Goal: Find contact information: Find contact information

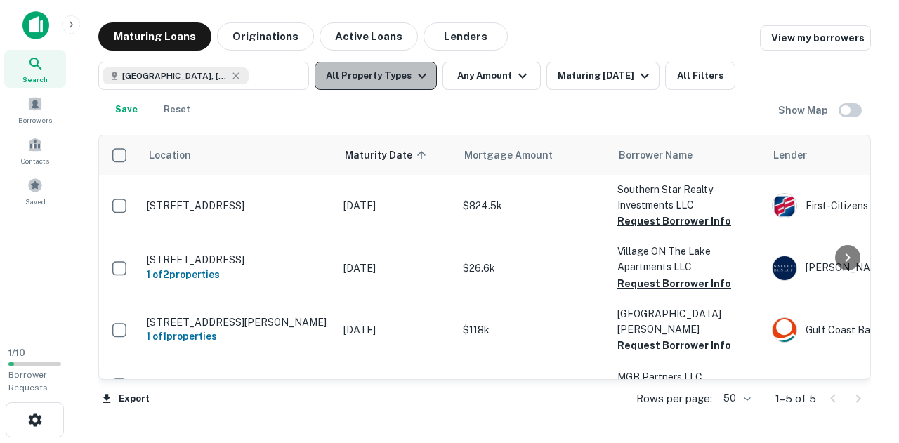
click at [402, 75] on button "All Property Types" at bounding box center [376, 76] width 122 height 28
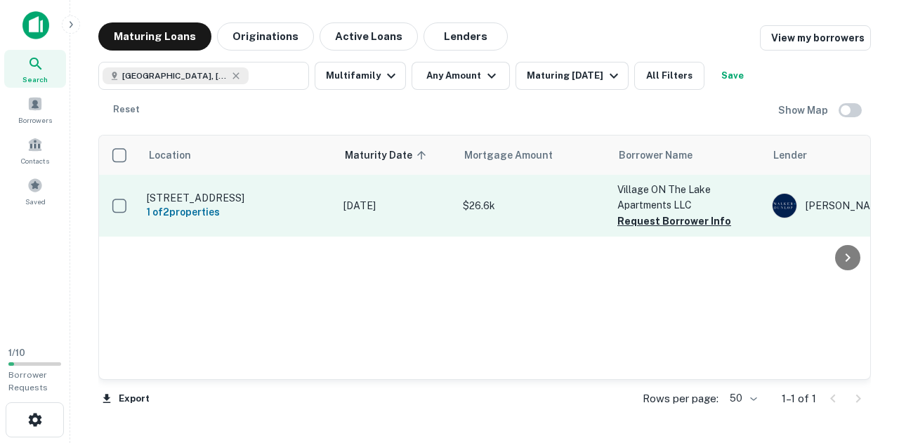
click at [215, 192] on p "[STREET_ADDRESS]" at bounding box center [238, 198] width 183 height 13
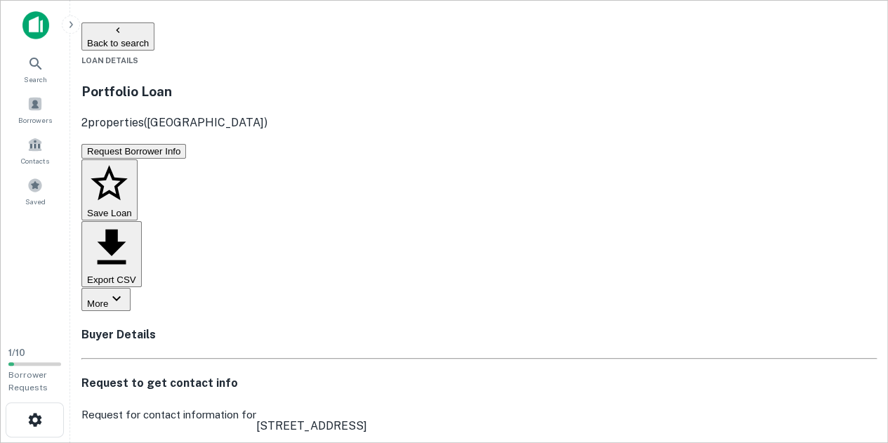
click at [509, 327] on h4 "Buyer Details" at bounding box center [479, 335] width 796 height 17
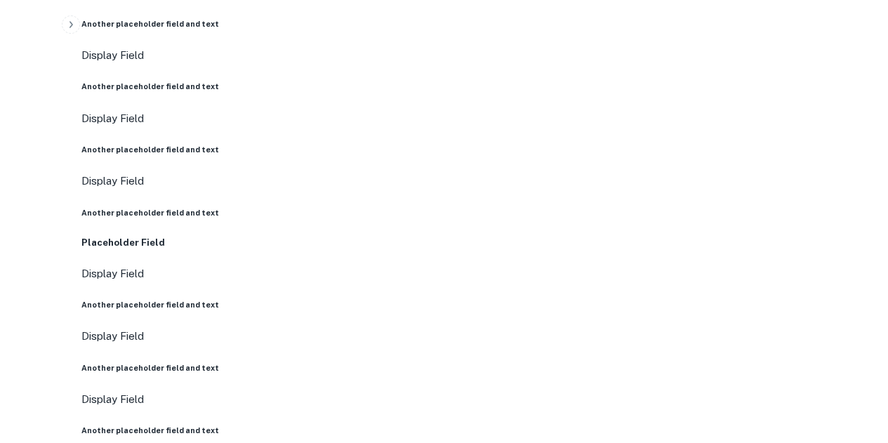
scroll to position [562, 0]
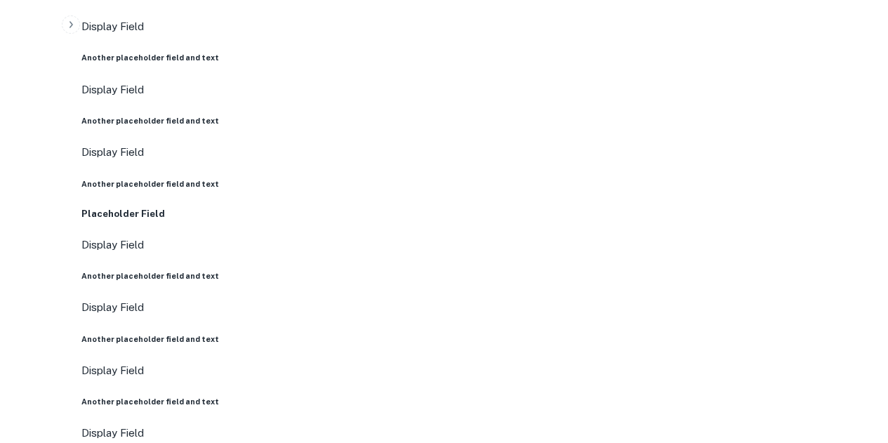
drag, startPoint x: 343, startPoint y: 188, endPoint x: 456, endPoint y: 211, distance: 116.1
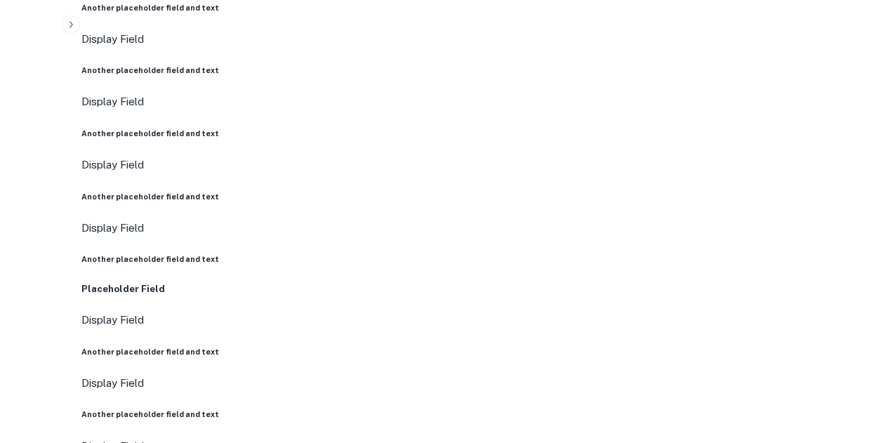
scroll to position [772, 0]
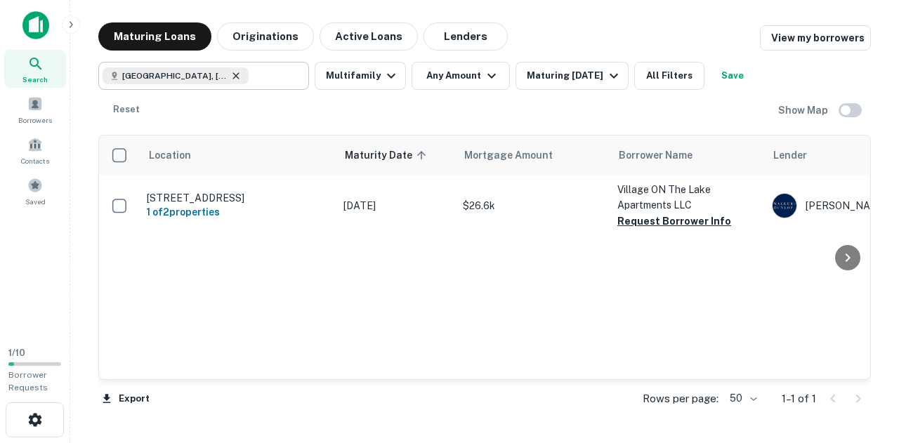
click at [230, 74] on icon at bounding box center [235, 75] width 11 height 11
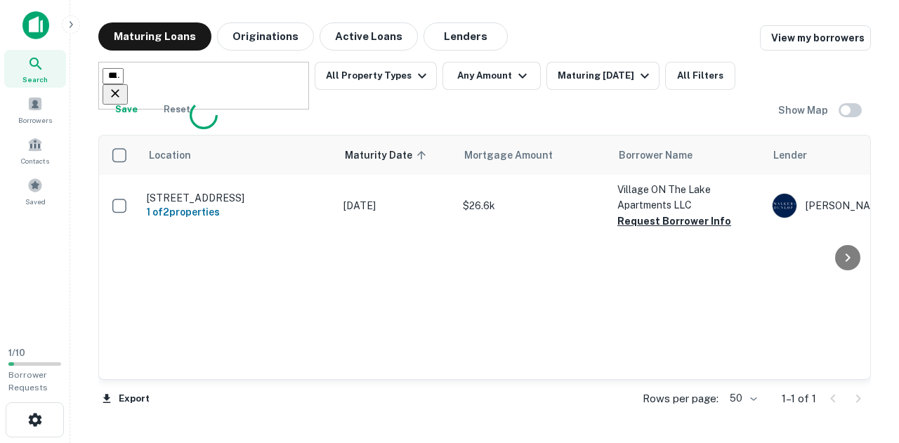
click at [124, 74] on input "**********" at bounding box center [113, 76] width 21 height 16
click at [124, 76] on input "**********" at bounding box center [113, 76] width 21 height 16
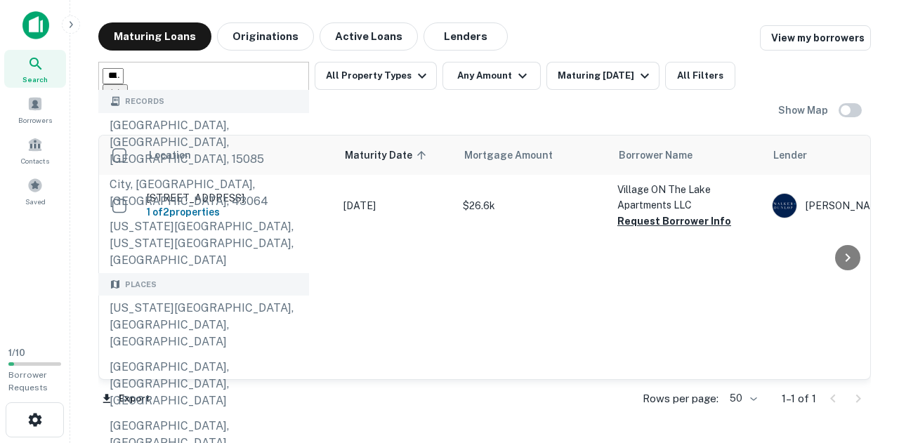
click at [124, 76] on input "**********" at bounding box center [113, 76] width 21 height 16
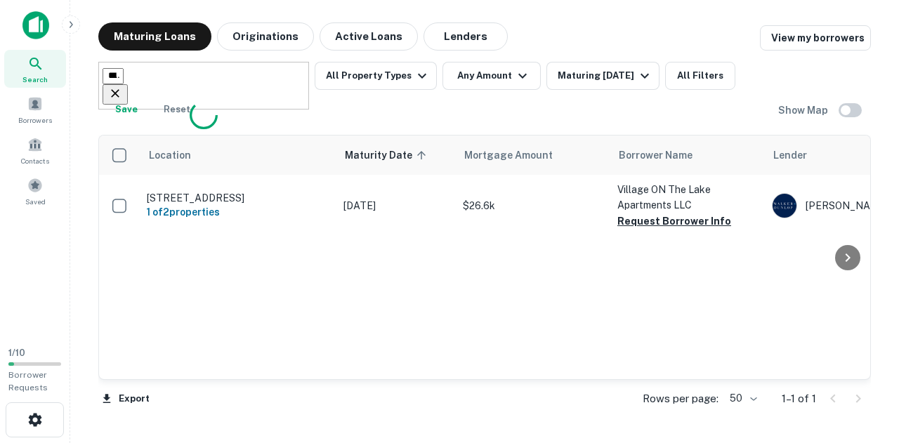
type input "**********"
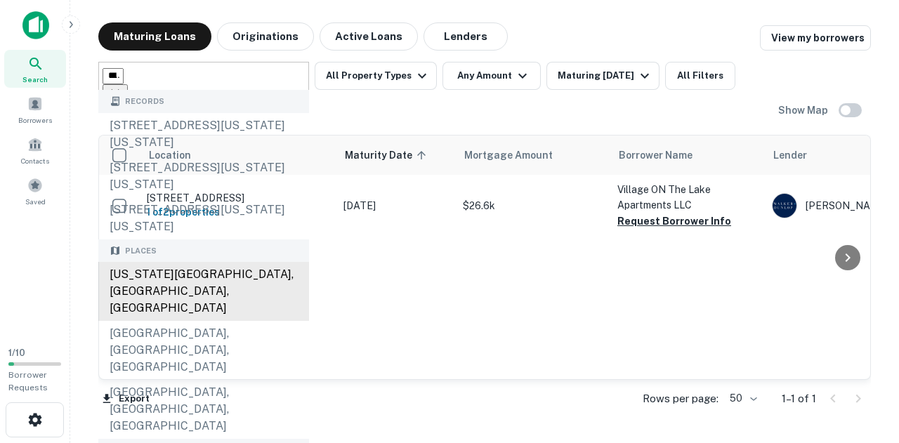
click at [178, 272] on div "[US_STATE][GEOGRAPHIC_DATA], [GEOGRAPHIC_DATA], [GEOGRAPHIC_DATA]" at bounding box center [203, 291] width 211 height 59
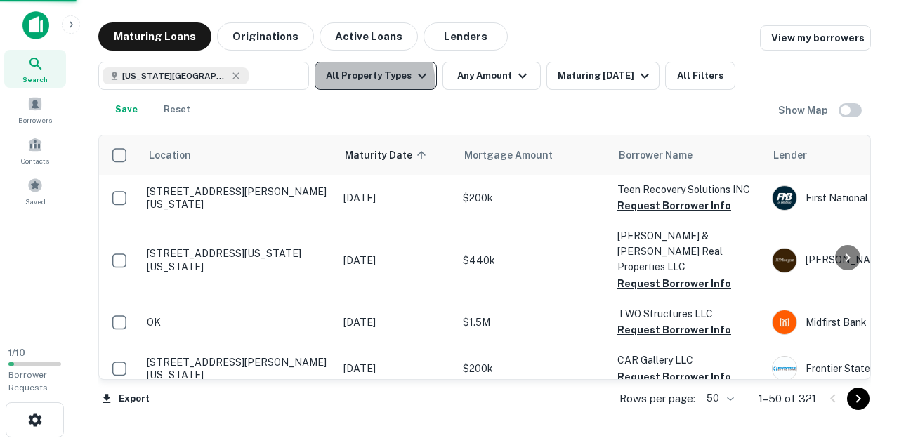
click at [357, 85] on button "All Property Types" at bounding box center [376, 76] width 122 height 28
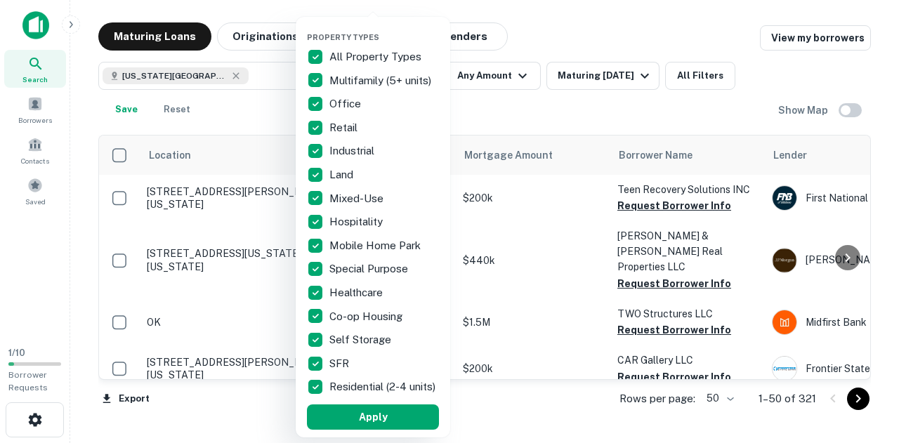
click at [350, 60] on p "All Property Types" at bounding box center [376, 56] width 95 height 17
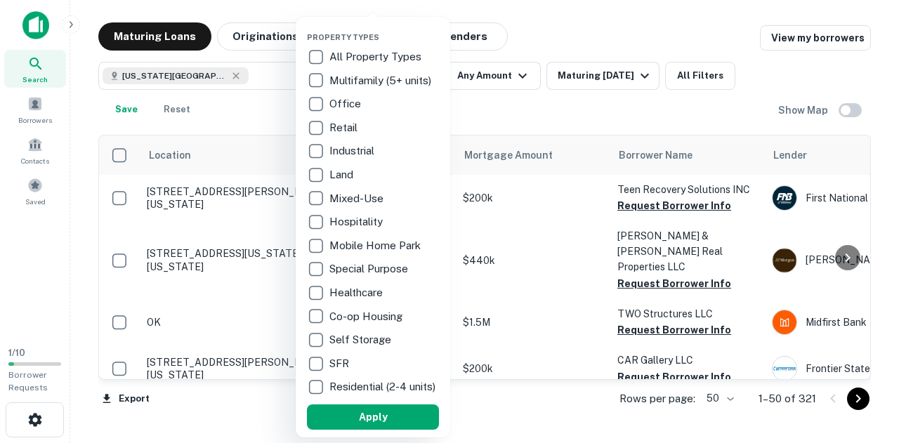
click at [365, 294] on p "Healthcare" at bounding box center [357, 292] width 56 height 17
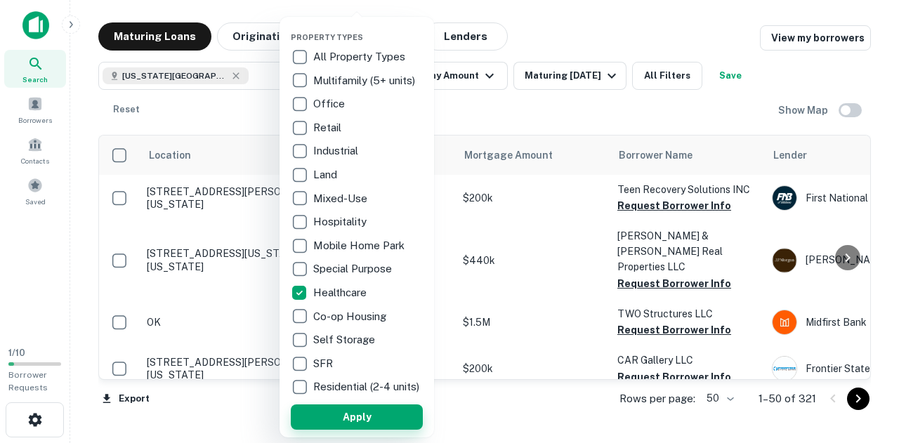
click at [365, 425] on button "Apply" at bounding box center [357, 416] width 132 height 25
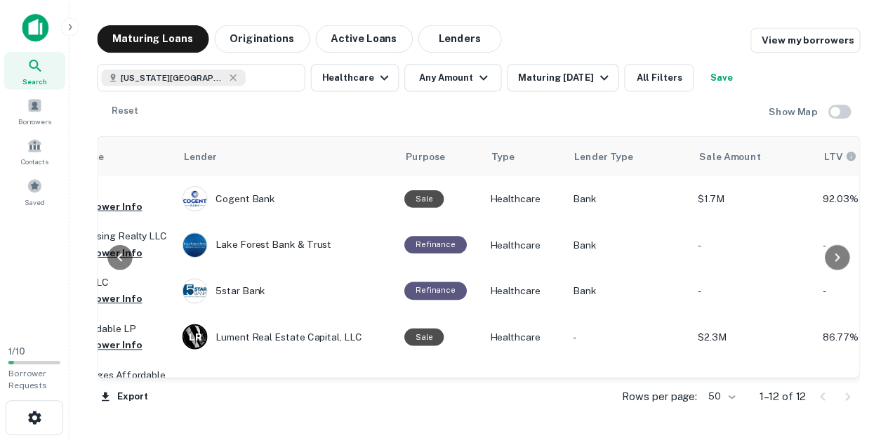
scroll to position [0, 414]
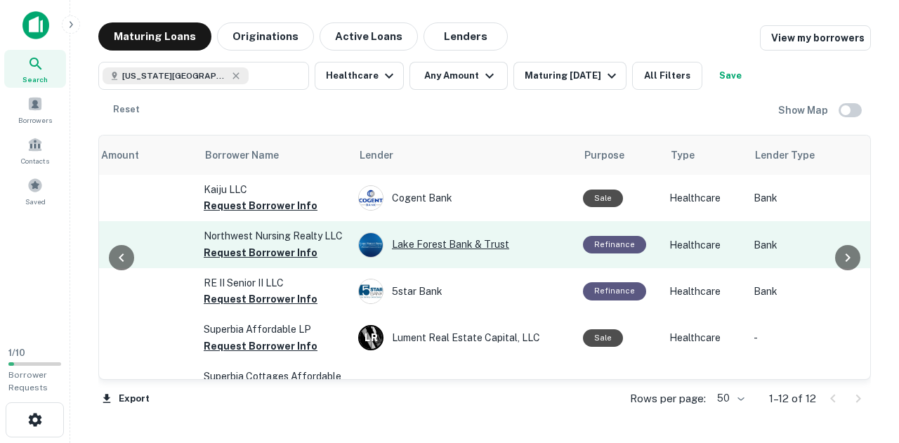
click at [409, 245] on div "Lake Forest Bank & Trust" at bounding box center [463, 244] width 211 height 25
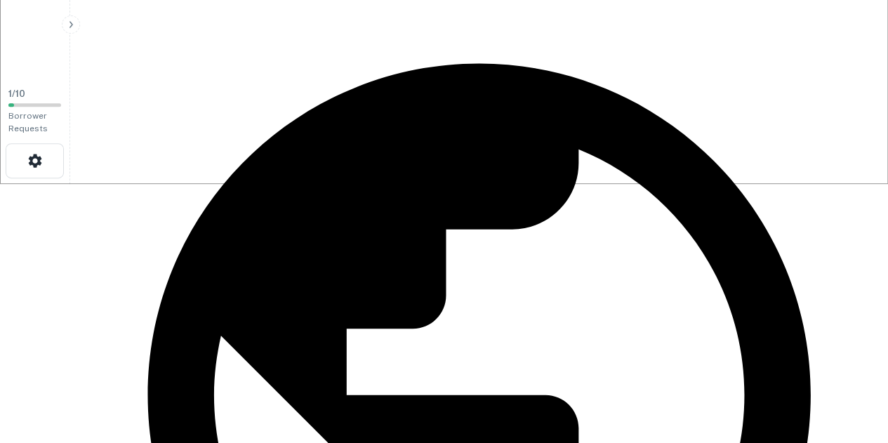
scroll to position [281, 0]
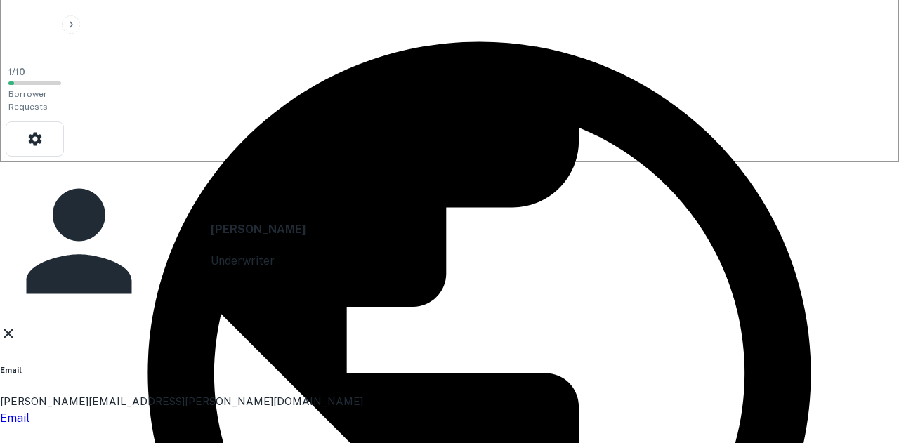
click at [17, 325] on icon at bounding box center [8, 333] width 17 height 17
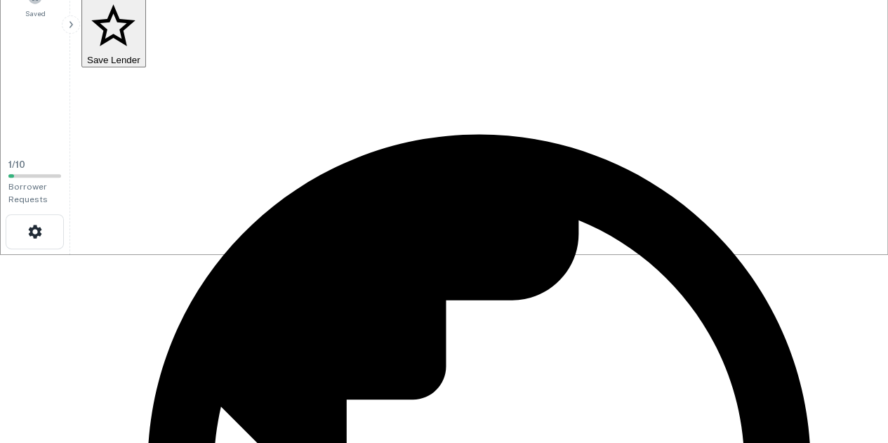
scroll to position [211, 0]
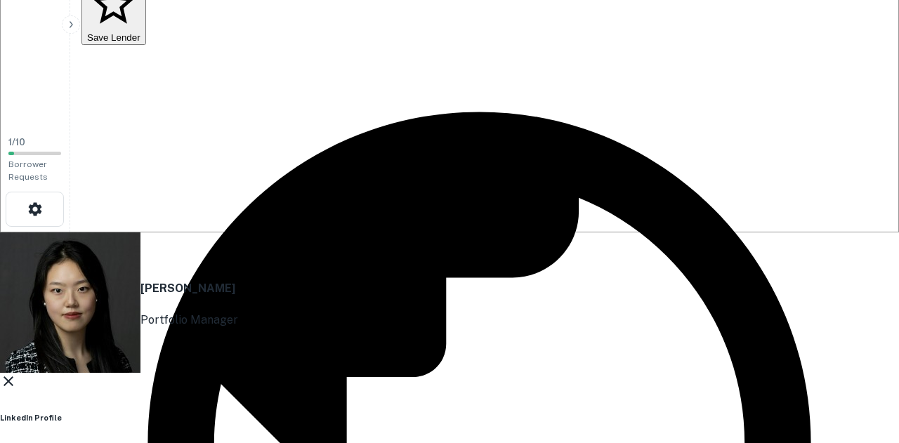
click at [17, 373] on icon at bounding box center [8, 381] width 17 height 17
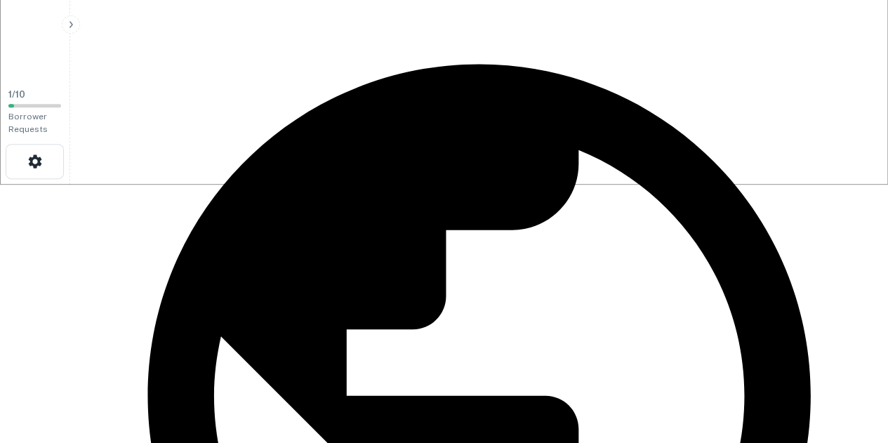
scroll to position [281, 0]
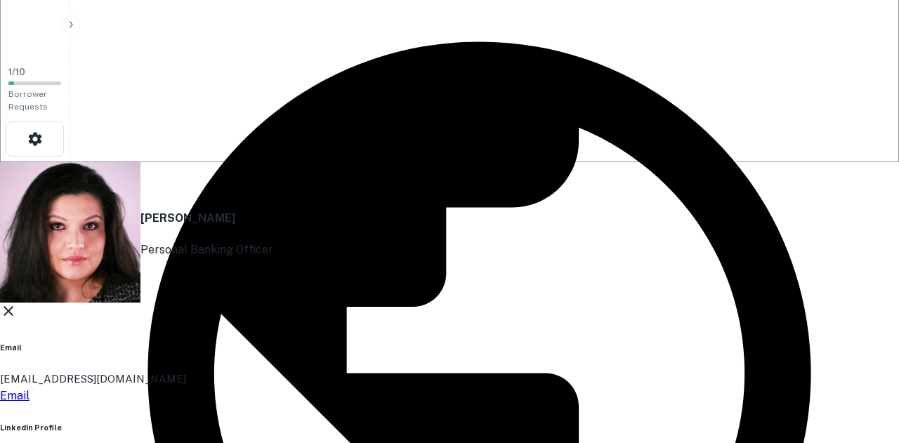
click at [17, 303] on icon at bounding box center [8, 311] width 17 height 17
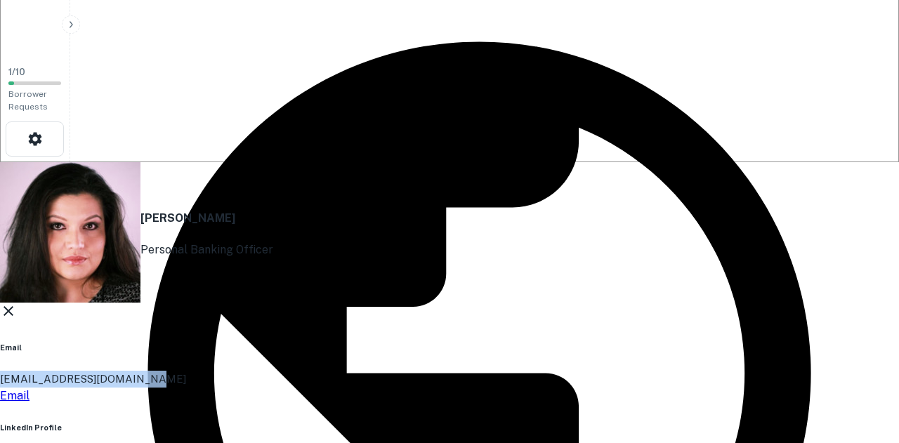
drag, startPoint x: 442, startPoint y: 205, endPoint x: 263, endPoint y: 221, distance: 179.8
click at [253, 207] on div "[PERSON_NAME] Personal Banking Officer Email [EMAIL_ADDRESS][DOMAIN_NAME] Email…" at bounding box center [444, 337] width 888 height 350
copy p "[EMAIL_ADDRESS][DOMAIN_NAME]"
drag, startPoint x: 643, startPoint y: 136, endPoint x: 506, endPoint y: 15, distance: 182.1
click at [17, 303] on icon at bounding box center [8, 311] width 17 height 17
